Goal: Navigation & Orientation: Find specific page/section

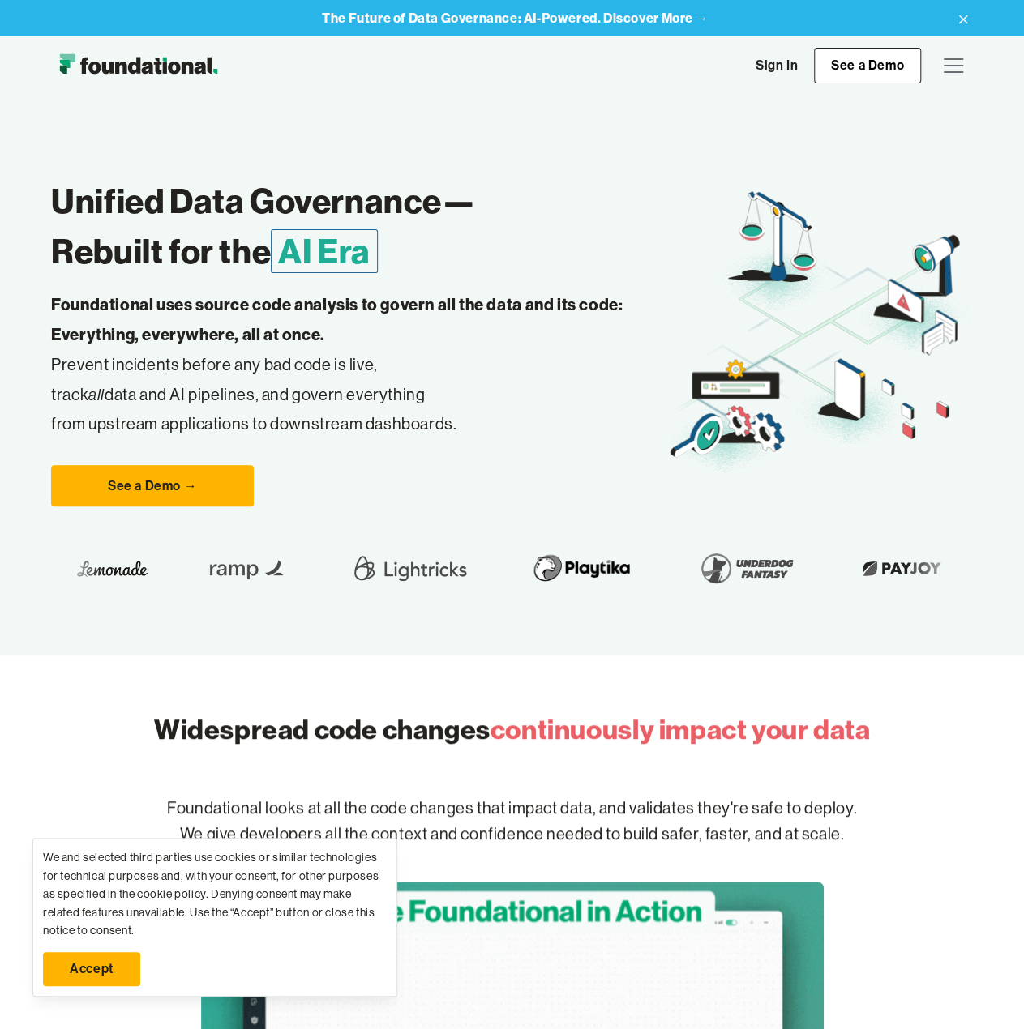
click at [951, 57] on div "menu" at bounding box center [953, 65] width 39 height 39
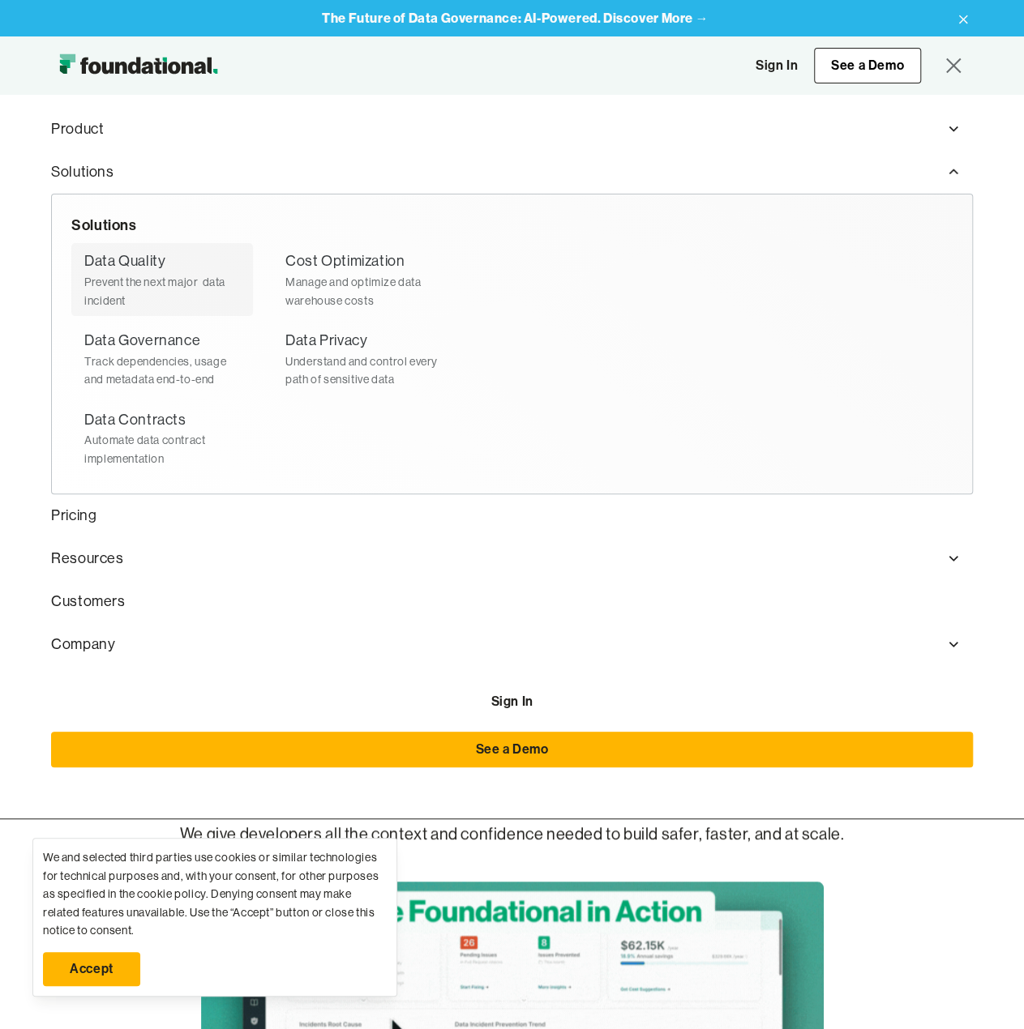
click at [153, 263] on div "Data Quality" at bounding box center [124, 262] width 81 height 24
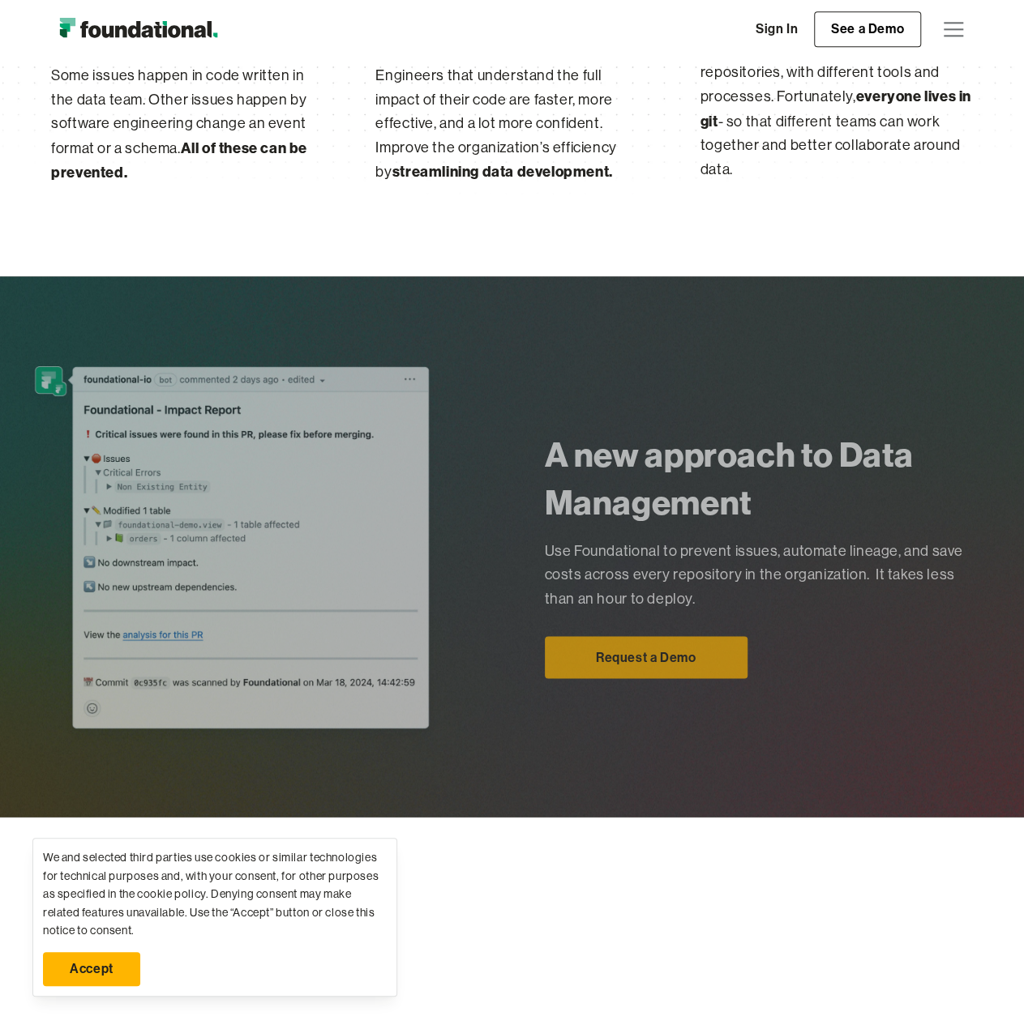
scroll to position [1297, 0]
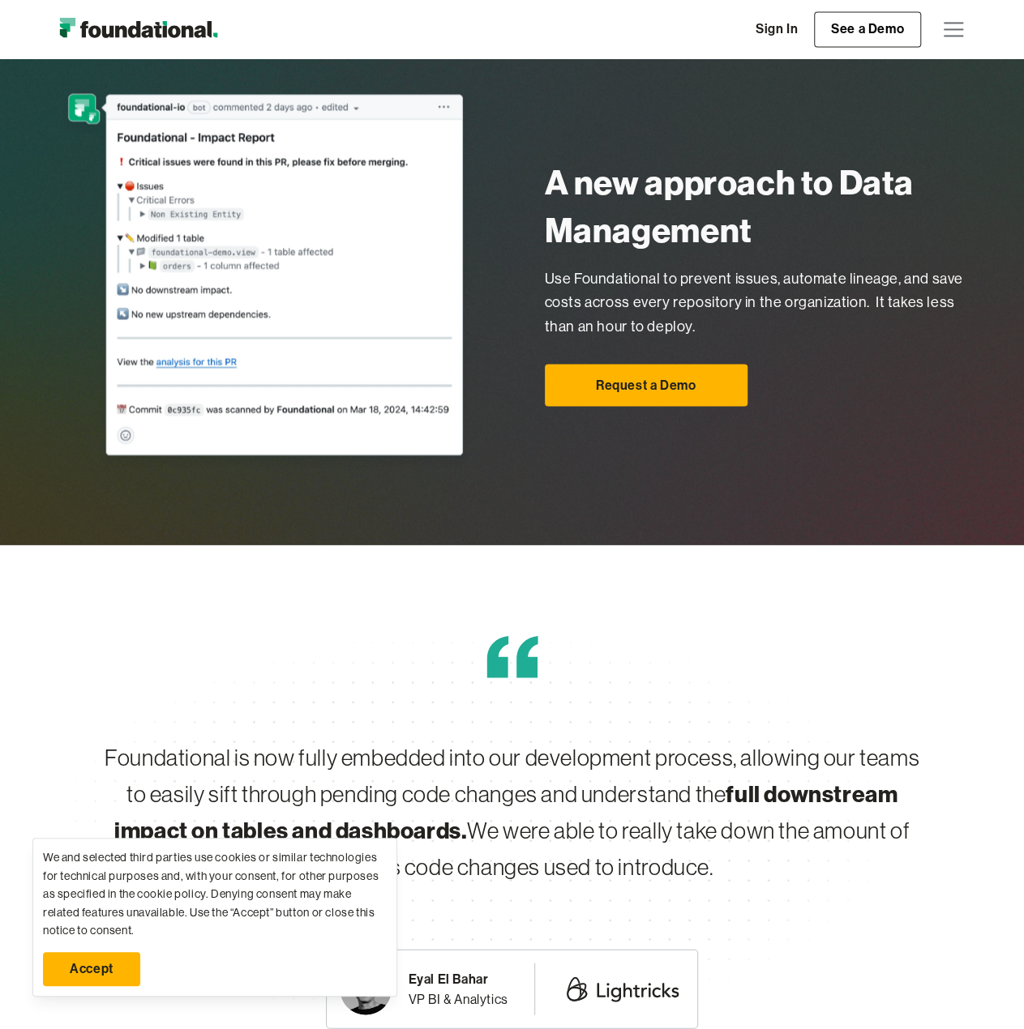
click at [947, 22] on div "menu" at bounding box center [952, 23] width 19 height 2
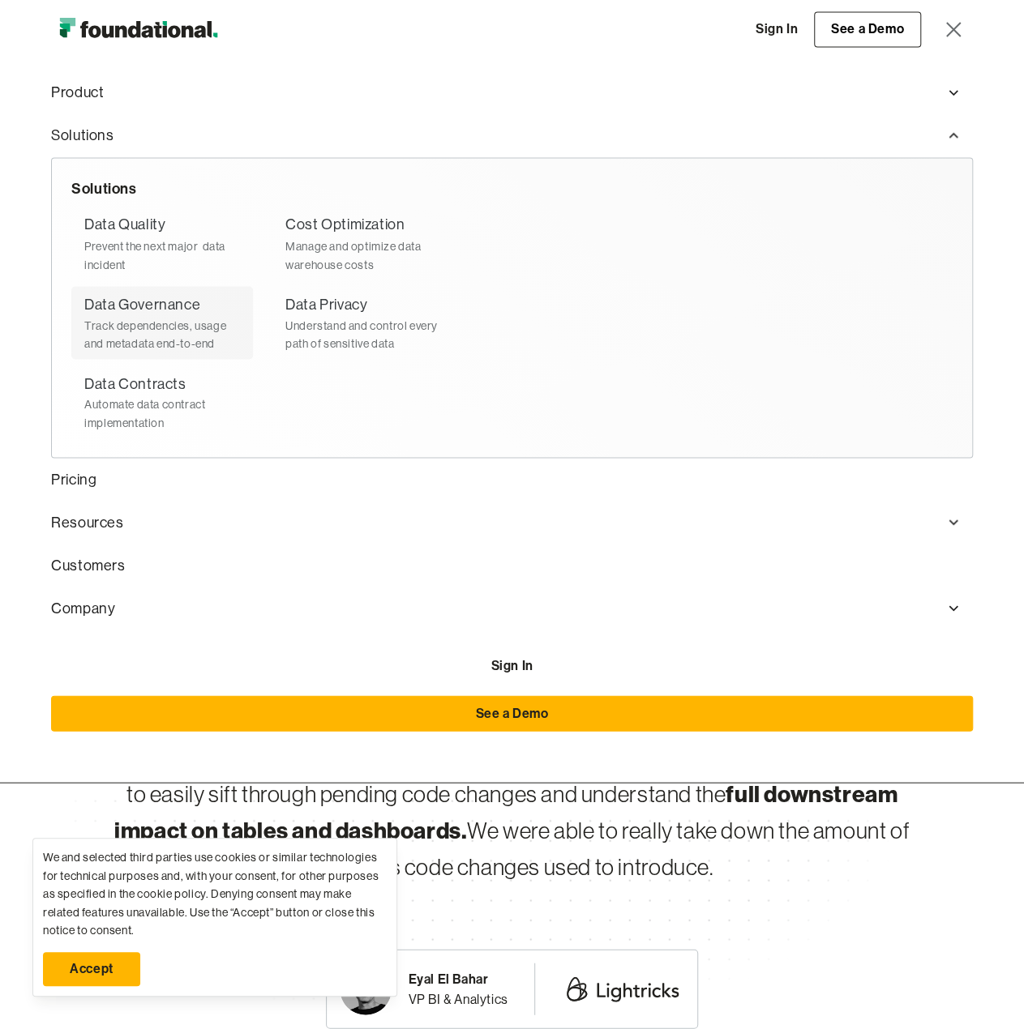
click at [128, 320] on div "Track dependencies, usage and metadata end-to-end" at bounding box center [162, 334] width 156 height 36
